Goal: Information Seeking & Learning: Learn about a topic

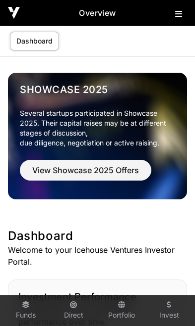
click at [175, 17] on icon at bounding box center [178, 14] width 7 height 8
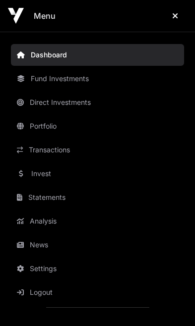
click at [31, 175] on link "Invest" at bounding box center [97, 174] width 173 height 22
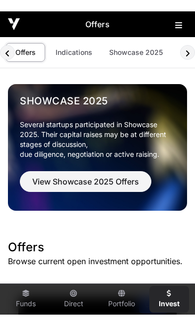
scroll to position [0, 20]
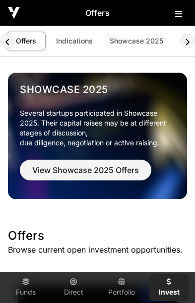
click at [138, 44] on link "Showcase 2025" at bounding box center [136, 41] width 66 height 19
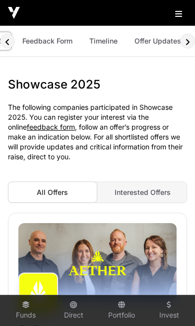
scroll to position [0, 80]
click at [154, 44] on link "Offer Updates" at bounding box center [157, 41] width 59 height 19
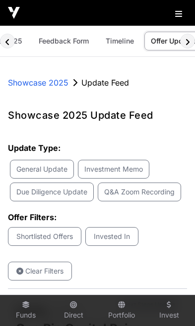
click at [122, 44] on link "Timeline" at bounding box center [119, 41] width 41 height 19
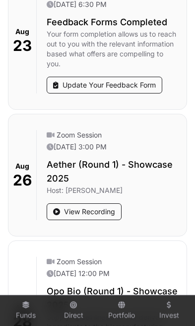
scroll to position [404, 0]
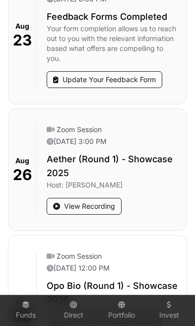
click at [89, 205] on link "View Recording" at bounding box center [84, 206] width 75 height 17
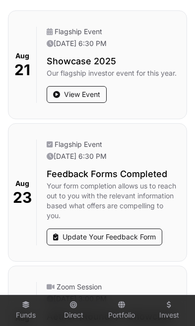
scroll to position [0, 0]
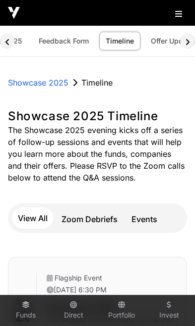
click at [71, 43] on link "Feedback Form" at bounding box center [63, 41] width 63 height 19
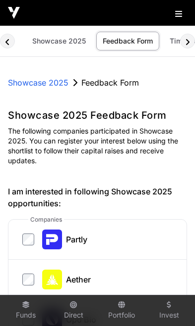
click at [50, 87] on p "Showcase 2025" at bounding box center [38, 83] width 60 height 12
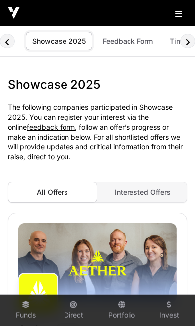
scroll to position [0, 0]
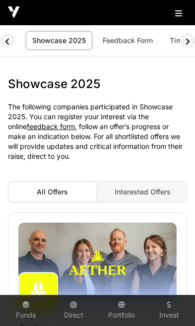
click at [143, 192] on span "Interested Offers" at bounding box center [142, 192] width 56 height 8
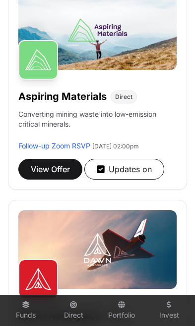
scroll to position [229, 0]
